Goal: Task Accomplishment & Management: Manage account settings

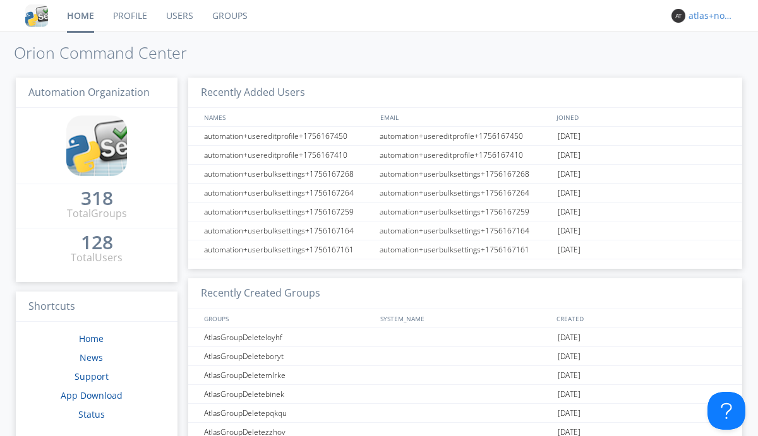
click at [708, 16] on div "atlas+nodispatch" at bounding box center [711, 15] width 47 height 13
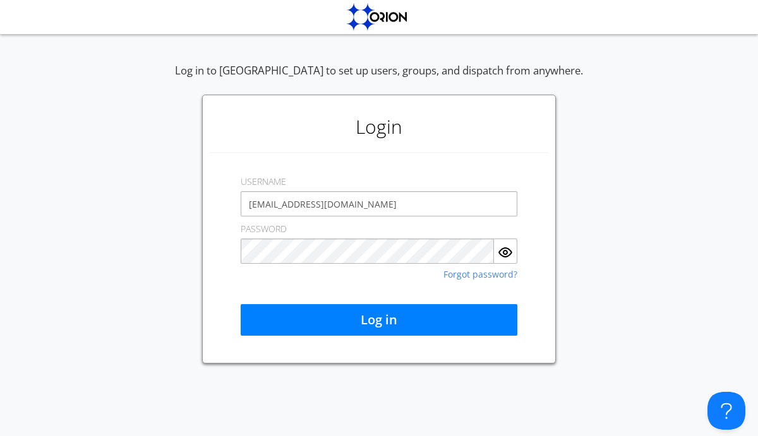
type input "[EMAIL_ADDRESS][DOMAIN_NAME]"
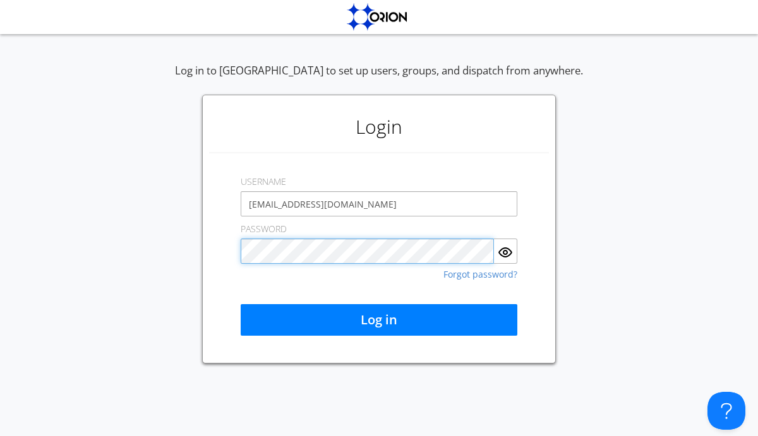
click at [379, 320] on button "Log in" at bounding box center [379, 320] width 277 height 32
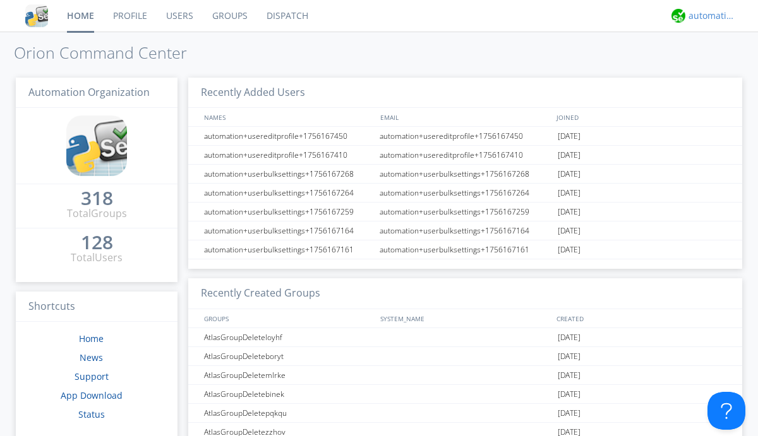
click at [708, 16] on div "automation+atlas" at bounding box center [711, 15] width 47 height 13
